Goal: Task Accomplishment & Management: Manage account settings

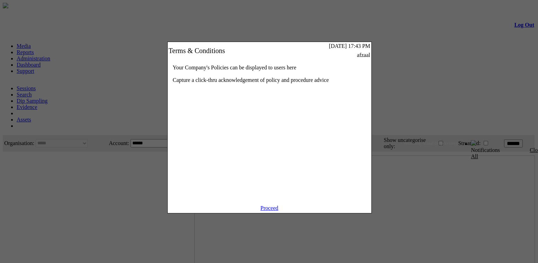
click at [263, 211] on link "Proceed" at bounding box center [269, 208] width 18 height 6
click at [300, 131] on div "Your Company's Policies can be displayed to users here Capture a click-thru ack…" at bounding box center [270, 131] width 204 height 145
click at [273, 211] on link "Proceed" at bounding box center [269, 208] width 18 height 6
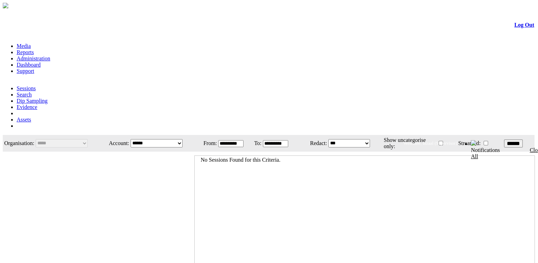
click at [50, 55] on link "Administration" at bounding box center [34, 58] width 34 height 6
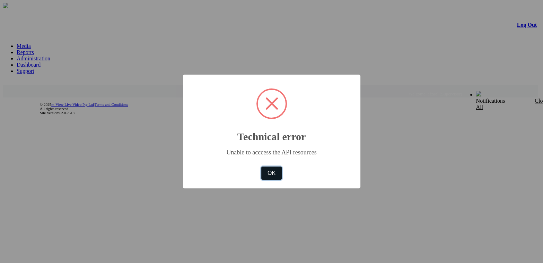
click at [273, 172] on button "OK" at bounding box center [271, 172] width 20 height 13
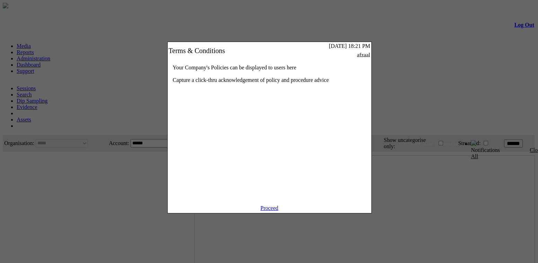
click at [276, 211] on link "Proceed" at bounding box center [269, 208] width 18 height 6
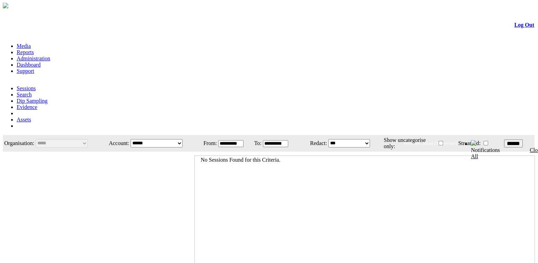
click at [50, 55] on link "Administration" at bounding box center [34, 58] width 34 height 6
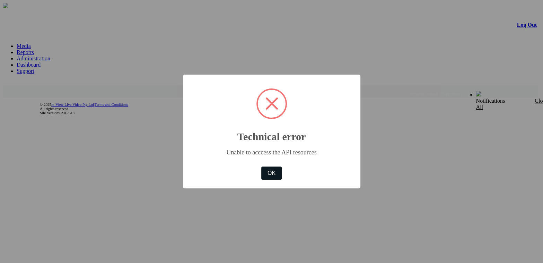
click at [274, 170] on button "OK" at bounding box center [271, 172] width 20 height 13
